Goal: Use online tool/utility: Utilize a website feature to perform a specific function

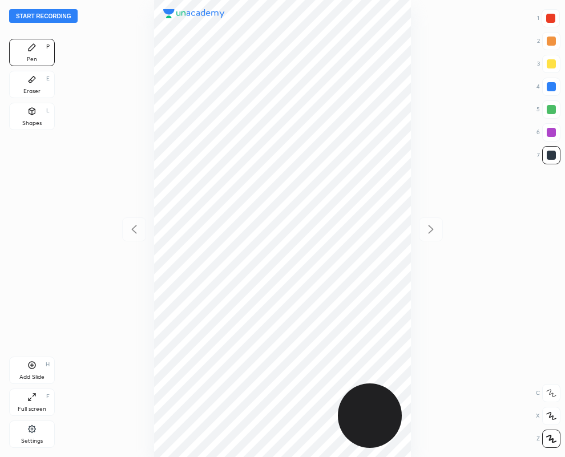
scroll to position [457, 383]
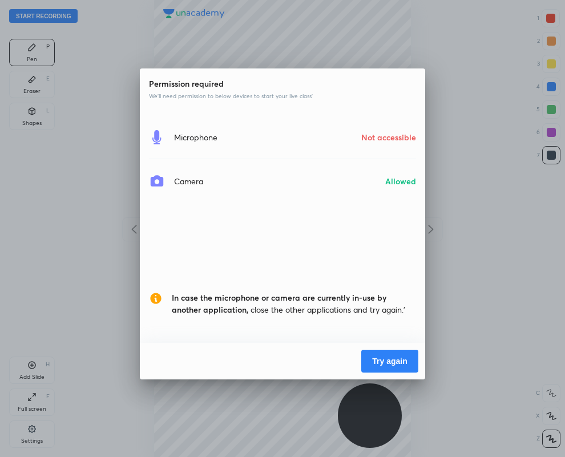
click at [392, 358] on button "Try again" at bounding box center [390, 361] width 57 height 23
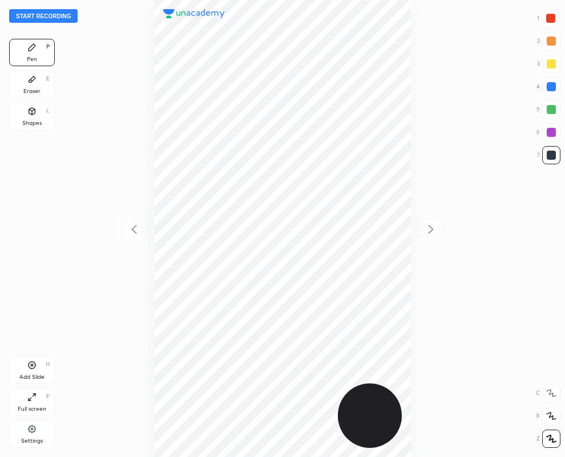
scroll to position [457, 383]
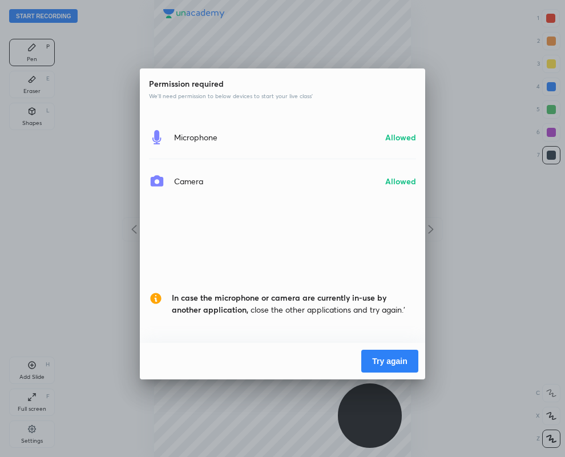
click at [393, 358] on button "Try again" at bounding box center [390, 361] width 57 height 23
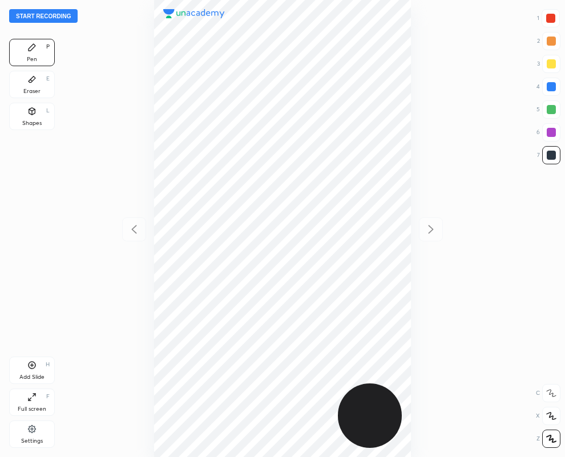
scroll to position [457, 383]
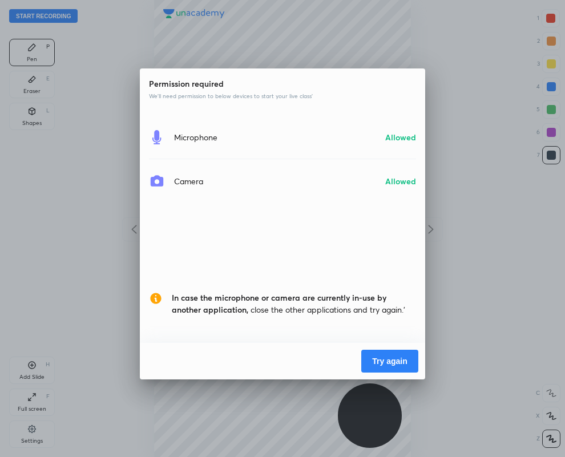
click at [375, 355] on button "Try again" at bounding box center [390, 361] width 57 height 23
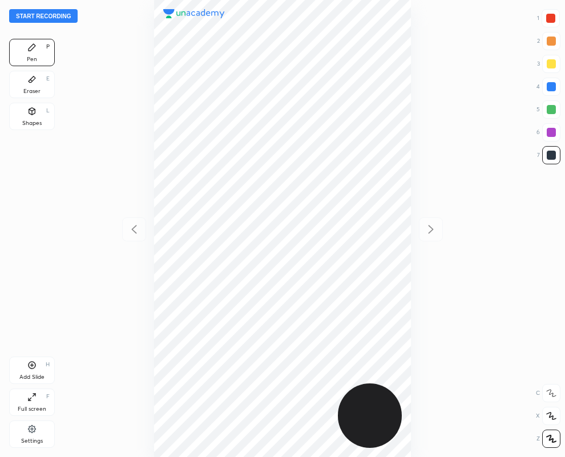
scroll to position [457, 383]
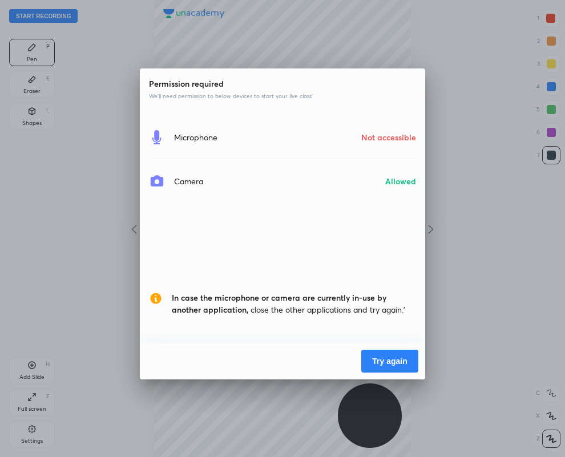
click at [398, 361] on button "Try again" at bounding box center [390, 361] width 57 height 23
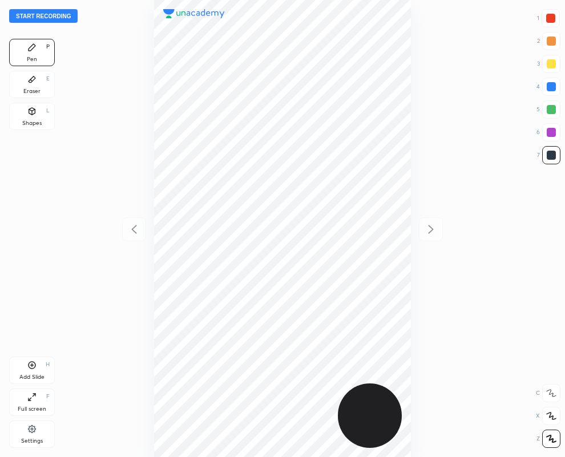
scroll to position [457, 383]
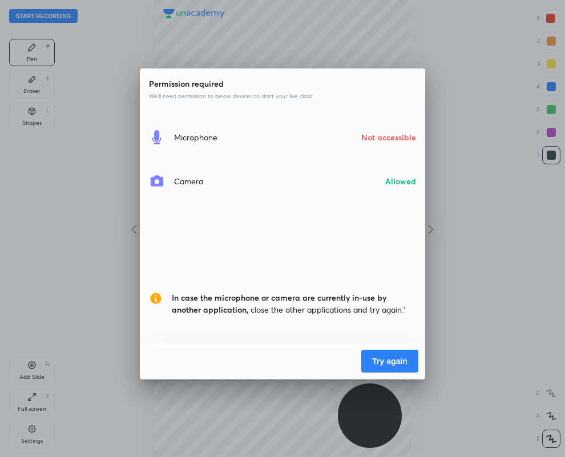
click at [394, 362] on button "Try again" at bounding box center [390, 361] width 57 height 23
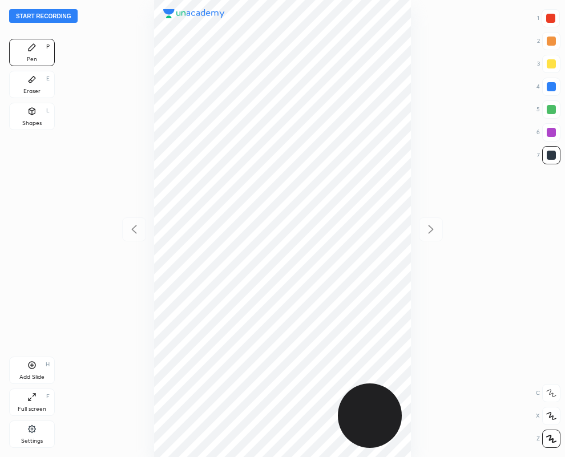
scroll to position [457, 383]
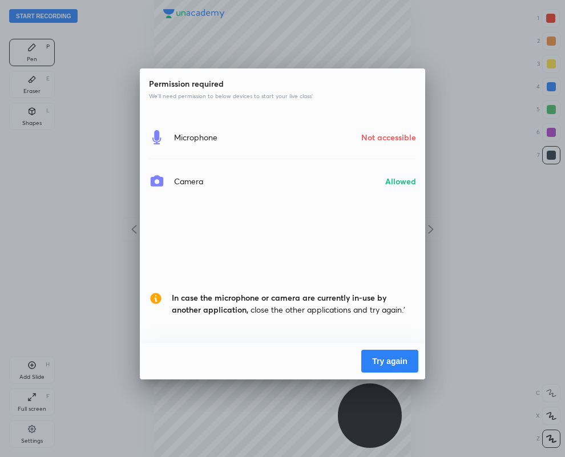
drag, startPoint x: 374, startPoint y: 363, endPoint x: 368, endPoint y: 358, distance: 8.1
click at [375, 360] on button "Try again" at bounding box center [390, 361] width 57 height 23
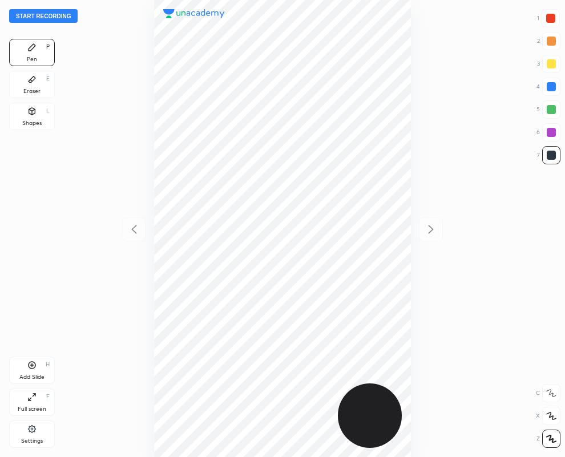
scroll to position [457, 383]
drag, startPoint x: 551, startPoint y: 86, endPoint x: 542, endPoint y: 79, distance: 11.0
click at [548, 86] on div at bounding box center [551, 86] width 9 height 9
click at [29, 124] on div "Shapes" at bounding box center [31, 124] width 19 height 6
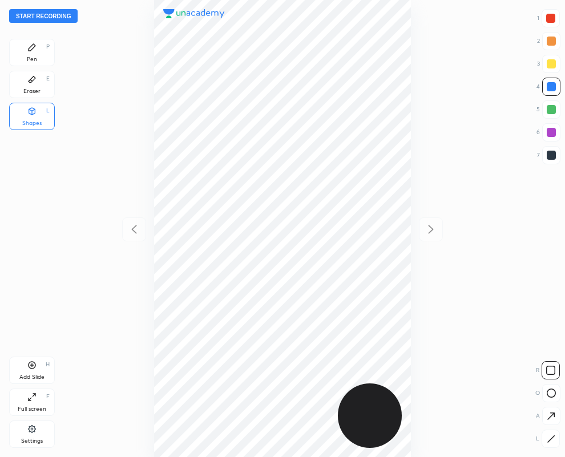
drag, startPoint x: 551, startPoint y: 440, endPoint x: 546, endPoint y: 435, distance: 6.5
click at [547, 435] on icon at bounding box center [551, 439] width 9 height 9
click at [549, 128] on div at bounding box center [551, 132] width 9 height 9
click at [35, 52] on div "Pen P" at bounding box center [32, 52] width 46 height 27
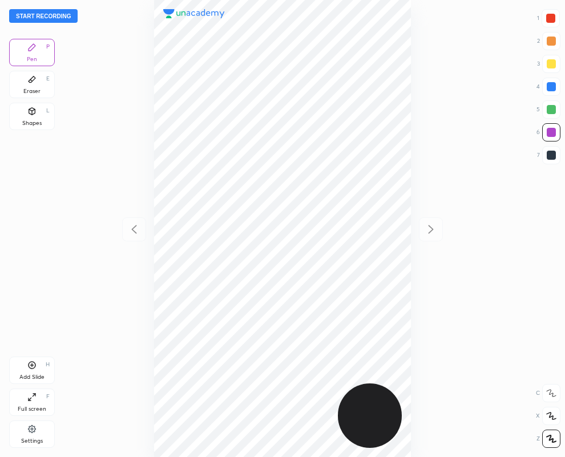
drag, startPoint x: 38, startPoint y: 83, endPoint x: 81, endPoint y: 86, distance: 42.9
click at [38, 84] on div "Eraser E" at bounding box center [32, 84] width 46 height 27
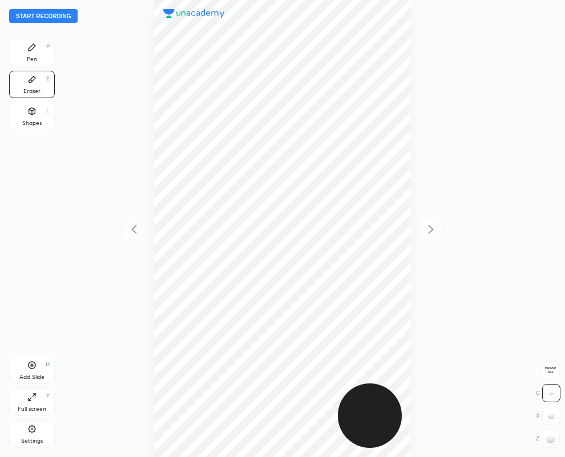
click at [39, 51] on div "Pen P" at bounding box center [32, 52] width 46 height 27
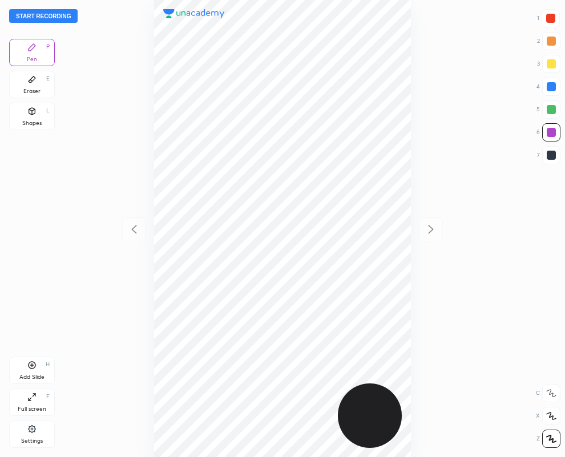
click at [548, 18] on div at bounding box center [551, 18] width 9 height 9
click at [37, 80] on div "Eraser E" at bounding box center [32, 84] width 46 height 27
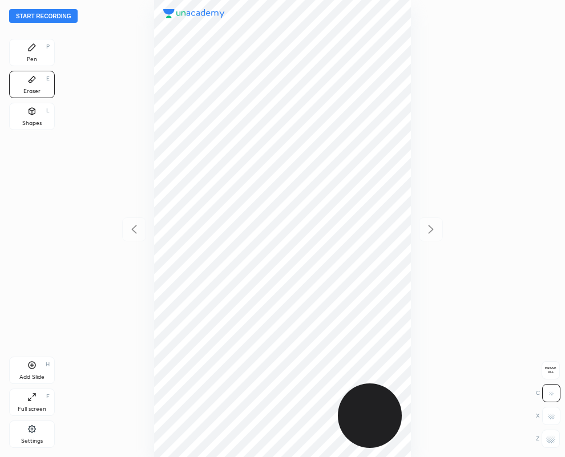
click at [31, 46] on icon at bounding box center [32, 47] width 7 height 7
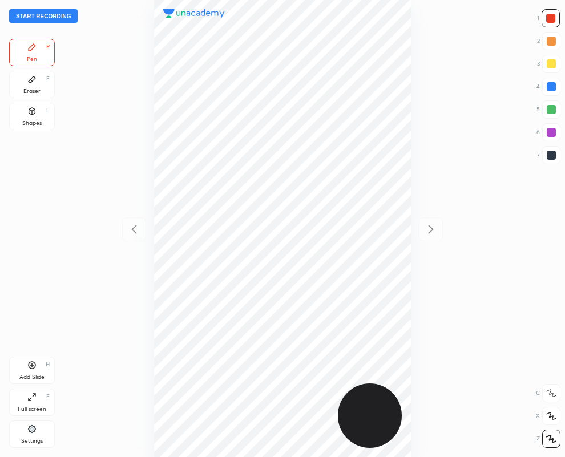
drag, startPoint x: 554, startPoint y: 155, endPoint x: 549, endPoint y: 150, distance: 7.3
click at [551, 151] on div at bounding box center [551, 155] width 9 height 9
drag, startPoint x: 551, startPoint y: 131, endPoint x: 556, endPoint y: 170, distance: 39.2
click at [564, 178] on div "Start recording 1 2 3 4 5 6 7 R O A L C X Z Erase all C X Z Pen P Eraser E Shap…" at bounding box center [282, 228] width 565 height 457
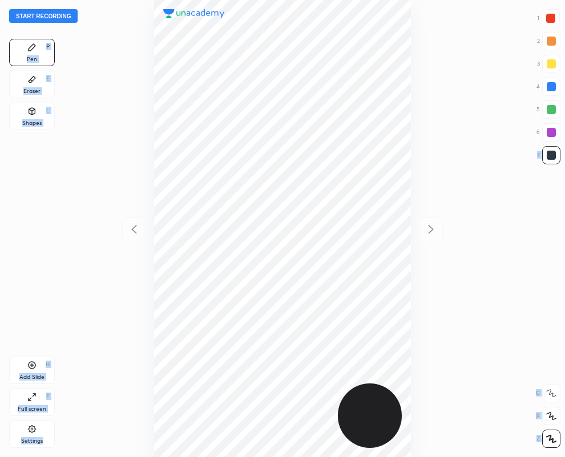
click at [29, 49] on icon at bounding box center [32, 47] width 7 height 7
click at [553, 132] on div at bounding box center [551, 132] width 9 height 9
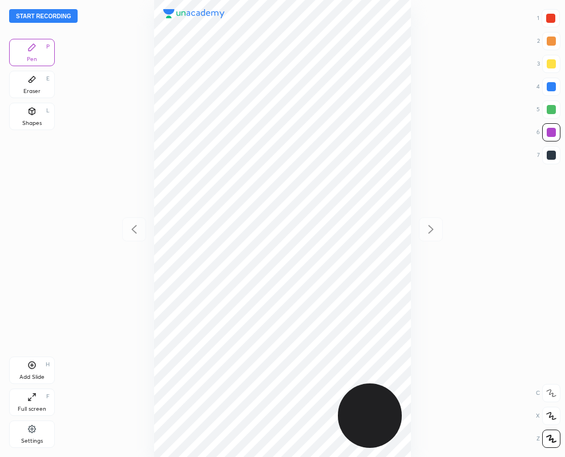
click at [552, 155] on div at bounding box center [551, 155] width 9 height 9
click at [555, 89] on div at bounding box center [551, 86] width 9 height 9
click at [551, 164] on div "1 2 3 4 5 6 7" at bounding box center [549, 89] width 24 height 160
click at [549, 156] on div at bounding box center [551, 155] width 9 height 9
drag, startPoint x: 42, startPoint y: 66, endPoint x: 66, endPoint y: 109, distance: 49.1
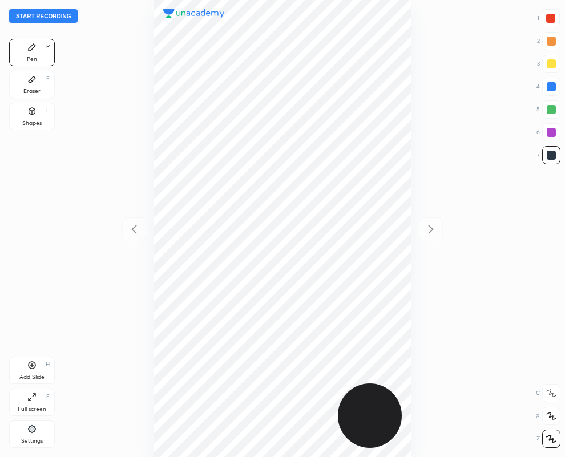
click at [41, 66] on div "Pen P" at bounding box center [32, 52] width 46 height 27
click at [33, 86] on div "Eraser E" at bounding box center [32, 84] width 46 height 27
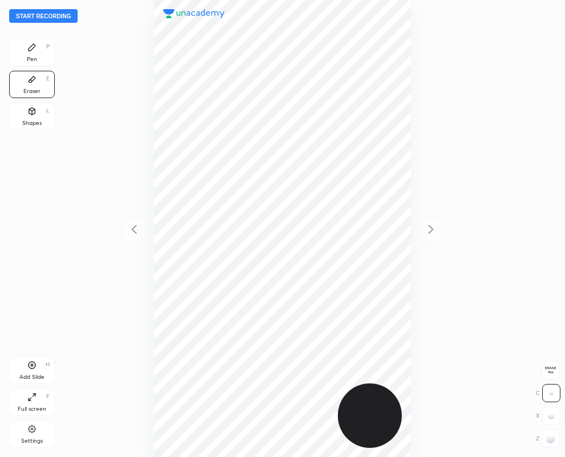
click at [33, 57] on div "Pen" at bounding box center [32, 60] width 10 height 6
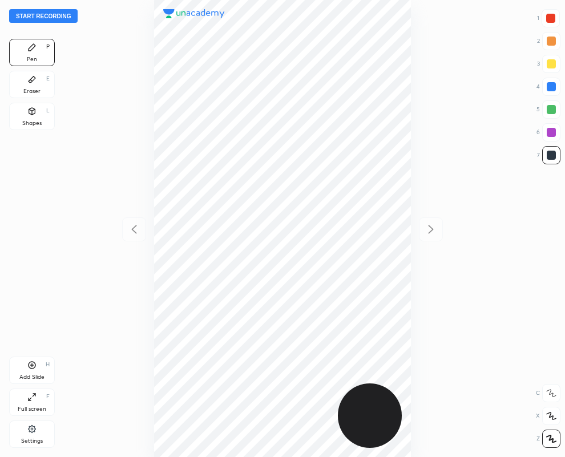
click at [27, 89] on div "Eraser" at bounding box center [31, 92] width 17 height 6
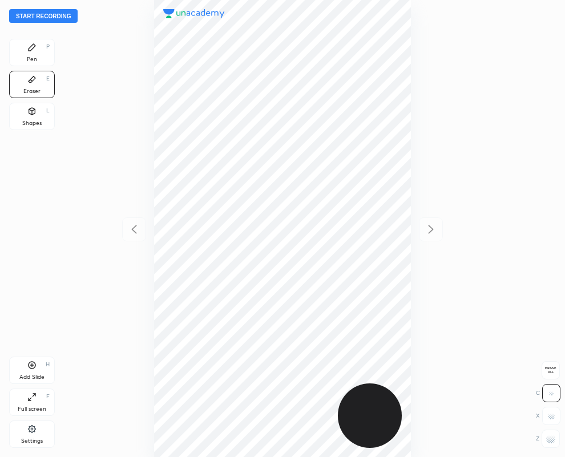
click at [31, 49] on icon at bounding box center [32, 47] width 7 height 7
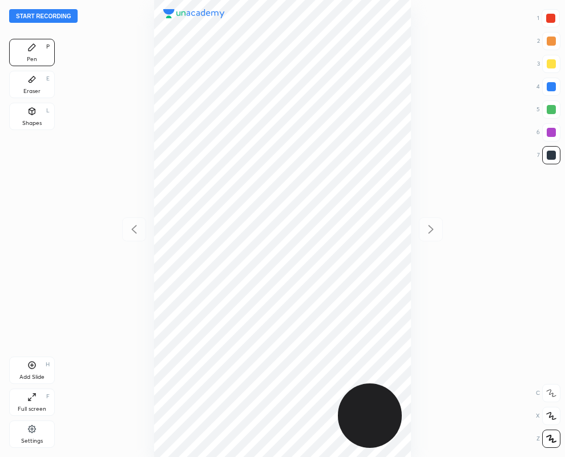
click at [31, 80] on icon at bounding box center [32, 80] width 7 height 6
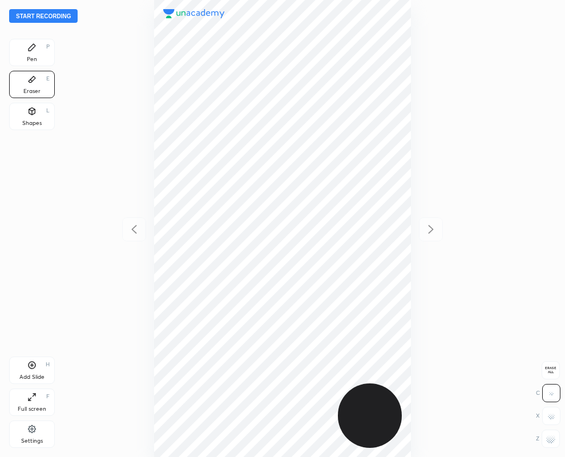
click at [35, 49] on div "Pen P" at bounding box center [32, 52] width 46 height 27
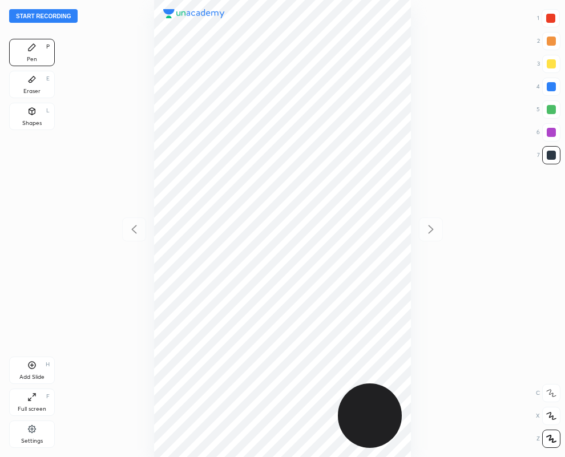
click at [551, 14] on div at bounding box center [551, 18] width 9 height 9
click at [554, 150] on div at bounding box center [552, 155] width 18 height 18
click at [559, 152] on div at bounding box center [552, 155] width 18 height 18
click at [41, 93] on div "Eraser E" at bounding box center [32, 84] width 46 height 27
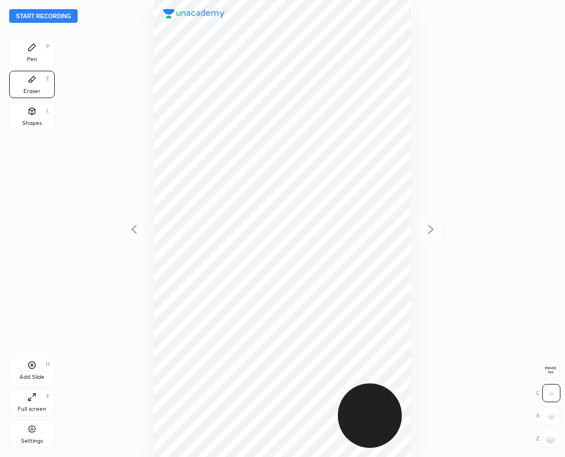
click at [33, 50] on icon at bounding box center [31, 47] width 9 height 9
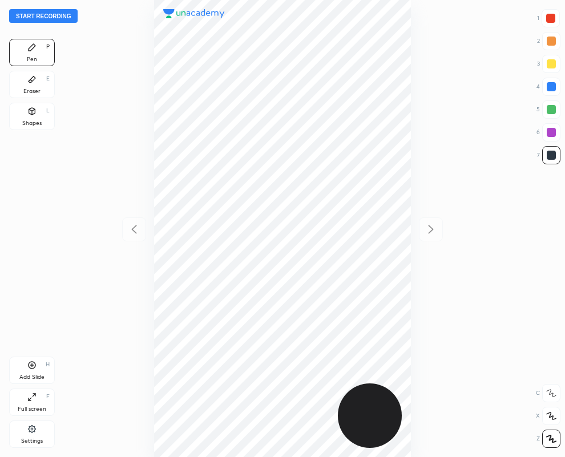
click at [554, 133] on div at bounding box center [551, 132] width 9 height 9
click at [39, 367] on div "Add Slide H" at bounding box center [32, 370] width 46 height 27
click at [26, 84] on div "Eraser E" at bounding box center [32, 84] width 46 height 27
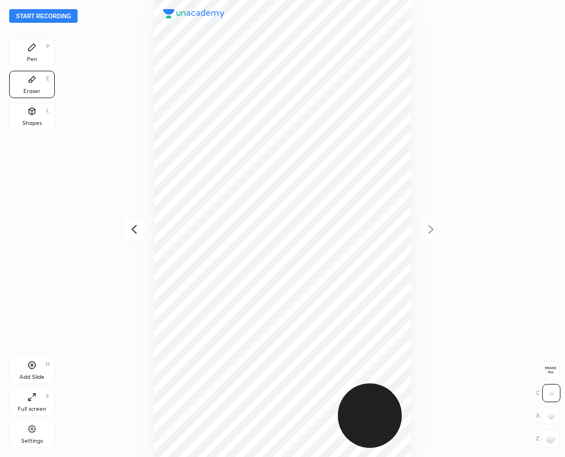
click at [30, 54] on div "Pen P" at bounding box center [32, 52] width 46 height 27
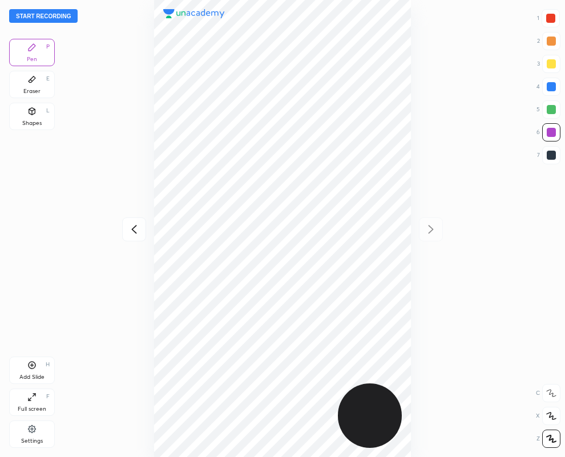
click at [135, 230] on icon at bounding box center [134, 230] width 14 height 14
click at [432, 228] on icon at bounding box center [431, 229] width 5 height 9
click at [553, 154] on div at bounding box center [551, 155] width 9 height 9
drag, startPoint x: 35, startPoint y: 85, endPoint x: 128, endPoint y: 76, distance: 94.1
click at [35, 83] on div "Eraser E" at bounding box center [32, 84] width 46 height 27
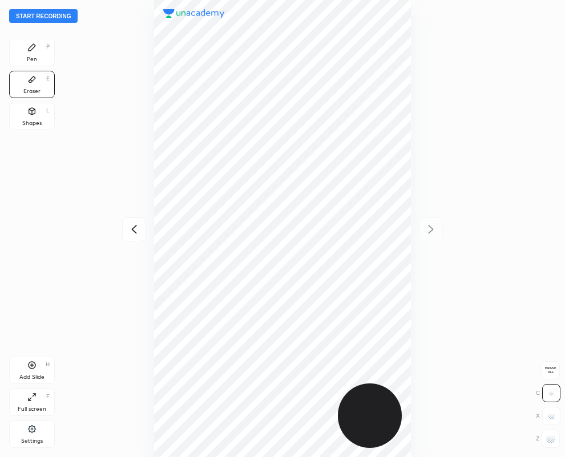
drag, startPoint x: 556, startPoint y: 445, endPoint x: 543, endPoint y: 441, distance: 13.4
click at [543, 441] on div at bounding box center [551, 439] width 18 height 18
drag, startPoint x: 44, startPoint y: 55, endPoint x: 42, endPoint y: 38, distance: 17.8
click at [43, 51] on div "Pen P" at bounding box center [32, 52] width 46 height 27
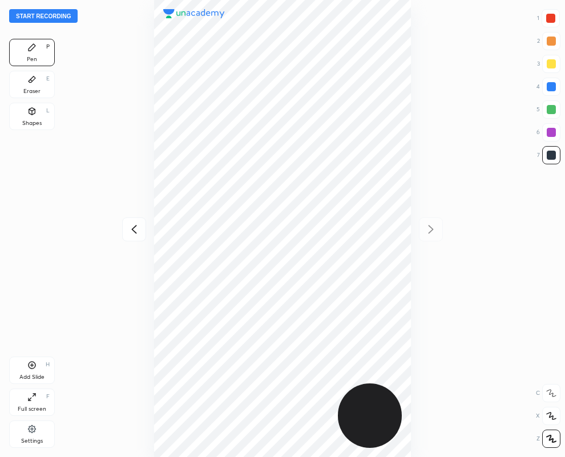
click at [134, 229] on icon at bounding box center [134, 230] width 14 height 14
click at [428, 228] on icon at bounding box center [431, 230] width 14 height 14
drag, startPoint x: 41, startPoint y: 89, endPoint x: 31, endPoint y: 82, distance: 12.2
click at [33, 82] on div "Eraser E" at bounding box center [32, 84] width 46 height 27
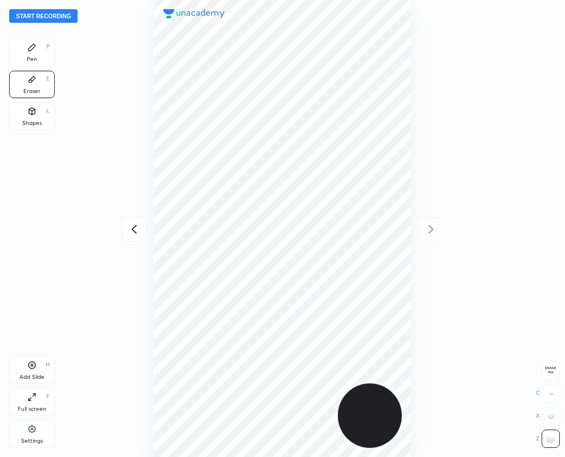
click at [42, 55] on div "Pen P" at bounding box center [32, 52] width 46 height 27
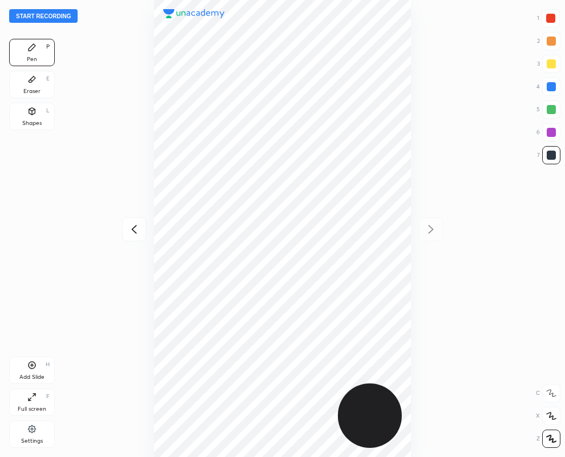
click at [133, 231] on icon at bounding box center [133, 229] width 5 height 9
click at [551, 87] on div at bounding box center [551, 86] width 9 height 9
drag, startPoint x: 428, startPoint y: 230, endPoint x: 412, endPoint y: 227, distance: 16.8
click at [424, 227] on icon at bounding box center [431, 230] width 14 height 14
click at [39, 90] on div "Eraser" at bounding box center [31, 92] width 17 height 6
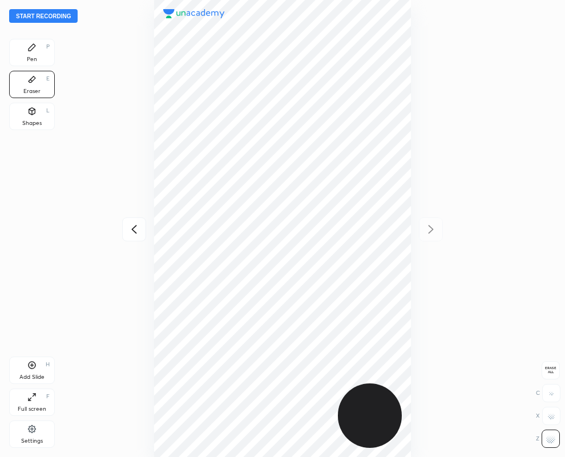
click at [37, 51] on div "Pen P" at bounding box center [32, 52] width 46 height 27
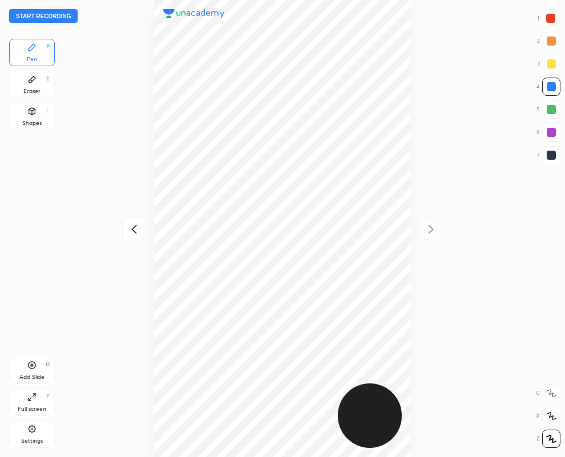
click at [553, 151] on div at bounding box center [551, 155] width 9 height 9
click at [560, 15] on div "1 2 3 4 5 6 7" at bounding box center [549, 89] width 24 height 160
click at [555, 18] on div at bounding box center [551, 18] width 9 height 9
click at [554, 86] on div at bounding box center [551, 86] width 9 height 9
click at [134, 229] on icon at bounding box center [134, 230] width 14 height 14
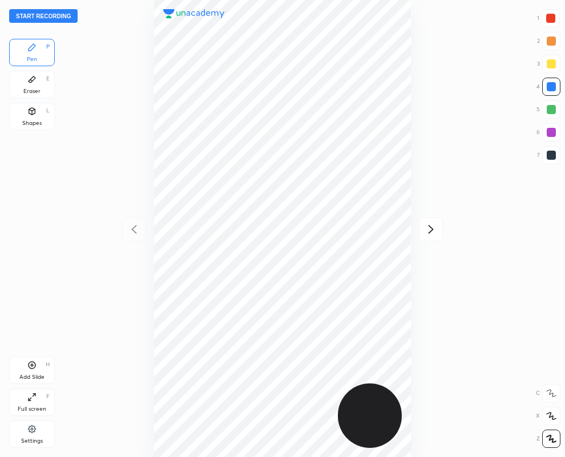
click at [547, 160] on div at bounding box center [552, 155] width 18 height 18
click at [46, 14] on button "Start recording" at bounding box center [43, 16] width 69 height 14
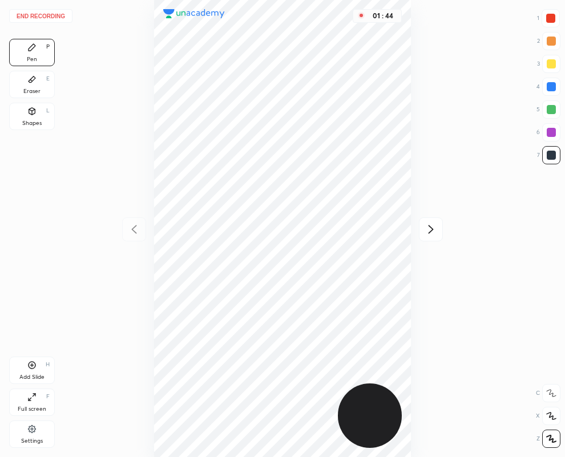
click at [36, 81] on div "Eraser E" at bounding box center [32, 84] width 46 height 27
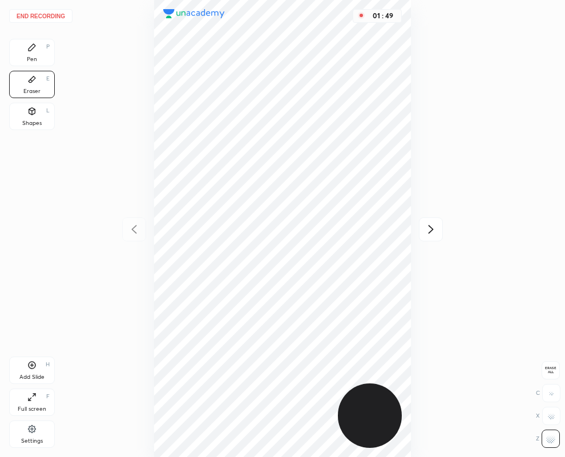
click at [31, 47] on icon at bounding box center [32, 47] width 7 height 7
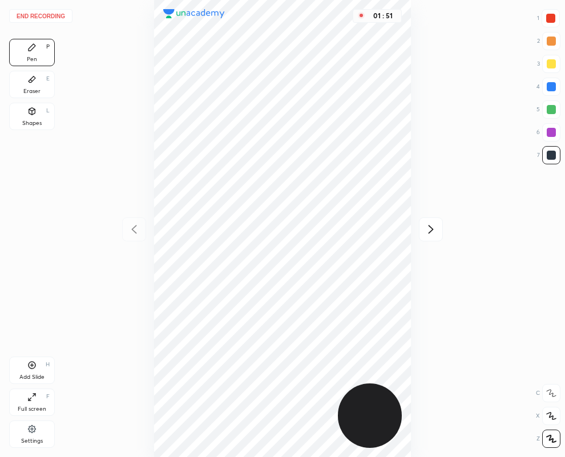
drag, startPoint x: 548, startPoint y: 132, endPoint x: 539, endPoint y: 127, distance: 10.0
click at [546, 129] on div at bounding box center [552, 132] width 18 height 18
click at [559, 157] on div at bounding box center [552, 155] width 18 height 18
click at [430, 228] on icon at bounding box center [431, 230] width 14 height 14
click at [548, 87] on div at bounding box center [551, 86] width 9 height 9
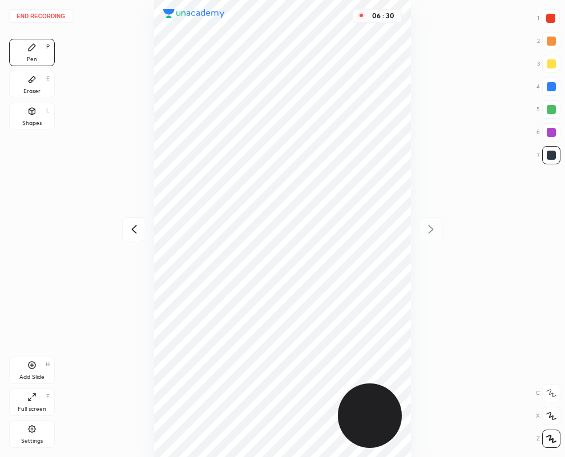
click at [548, 86] on div at bounding box center [551, 86] width 9 height 9
click at [133, 230] on icon at bounding box center [134, 230] width 14 height 14
click at [23, 16] on button "End recording" at bounding box center [40, 16] width 63 height 14
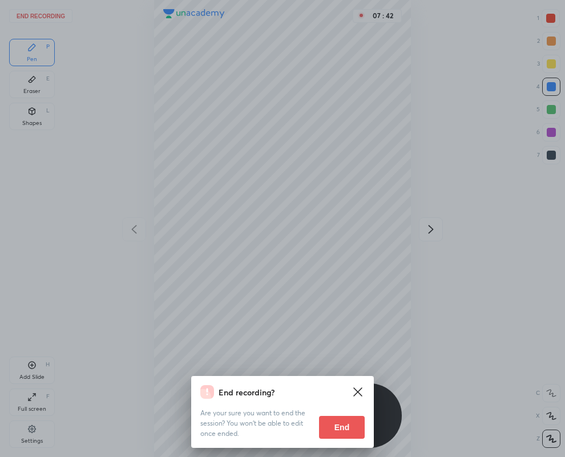
click at [342, 430] on button "End" at bounding box center [342, 427] width 46 height 23
